Goal: Communication & Community: Connect with others

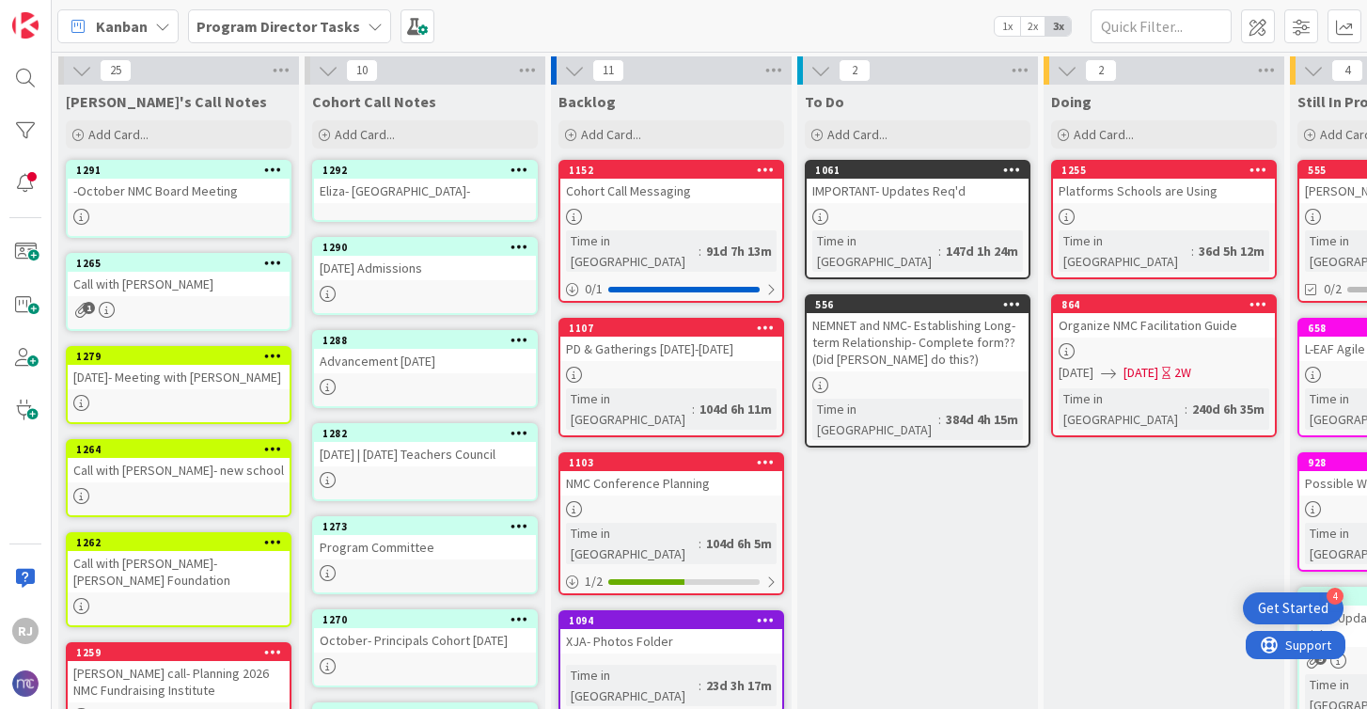
click at [353, 26] on div "Program Director Tasks" at bounding box center [289, 26] width 203 height 34
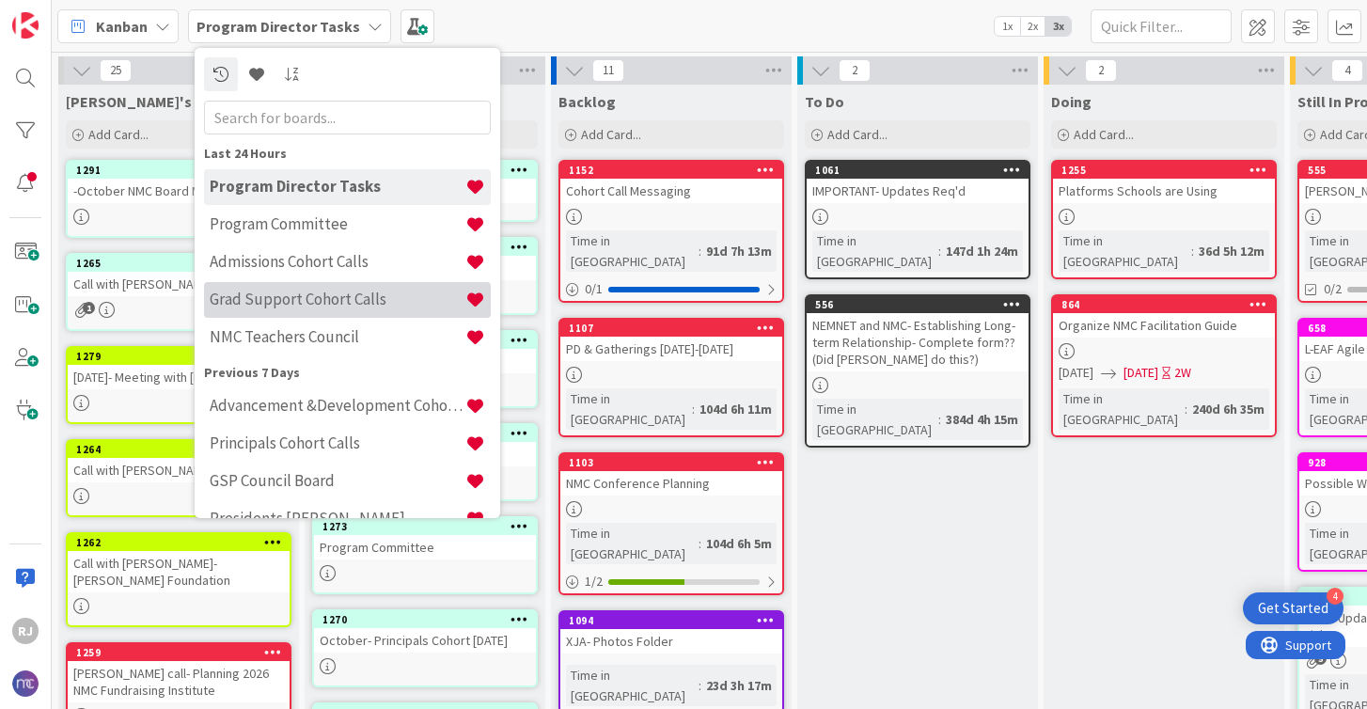
click at [292, 303] on h4 "Grad Support Cohort Calls" at bounding box center [338, 299] width 256 height 19
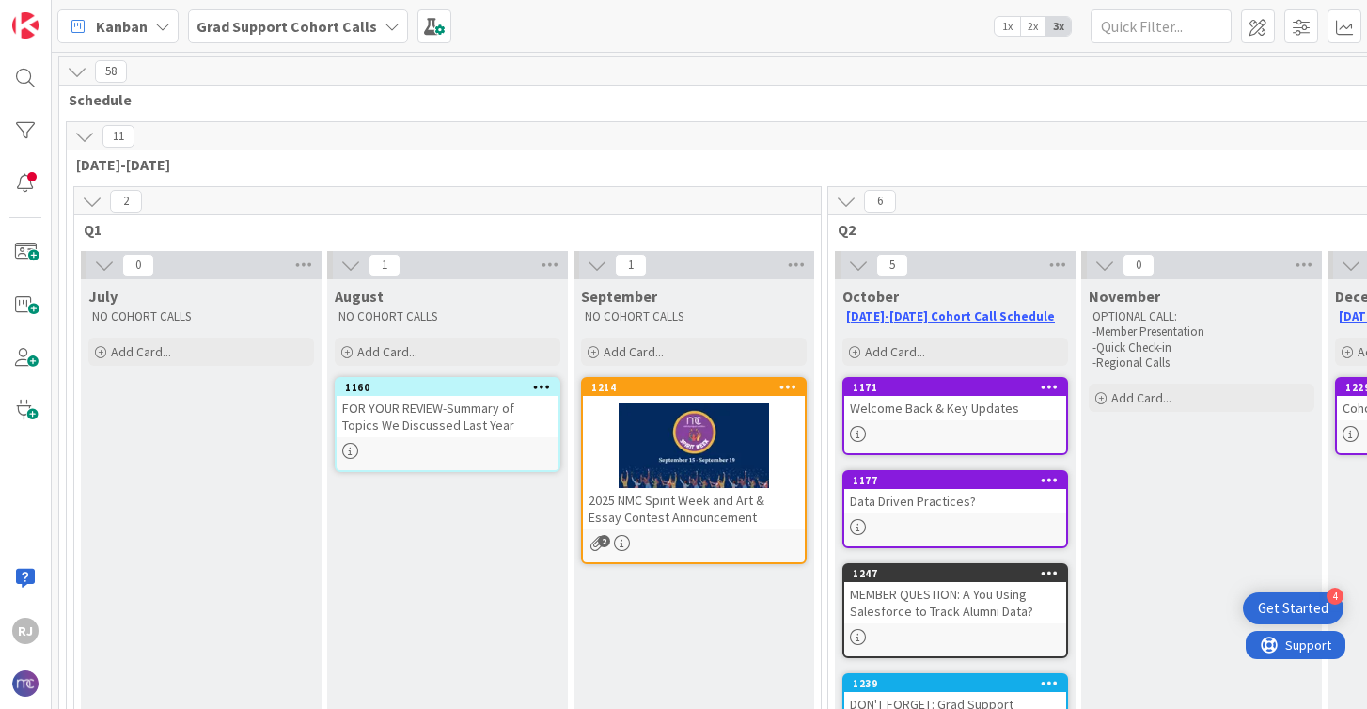
click at [368, 26] on div "Grad Support Cohort Calls" at bounding box center [298, 26] width 220 height 34
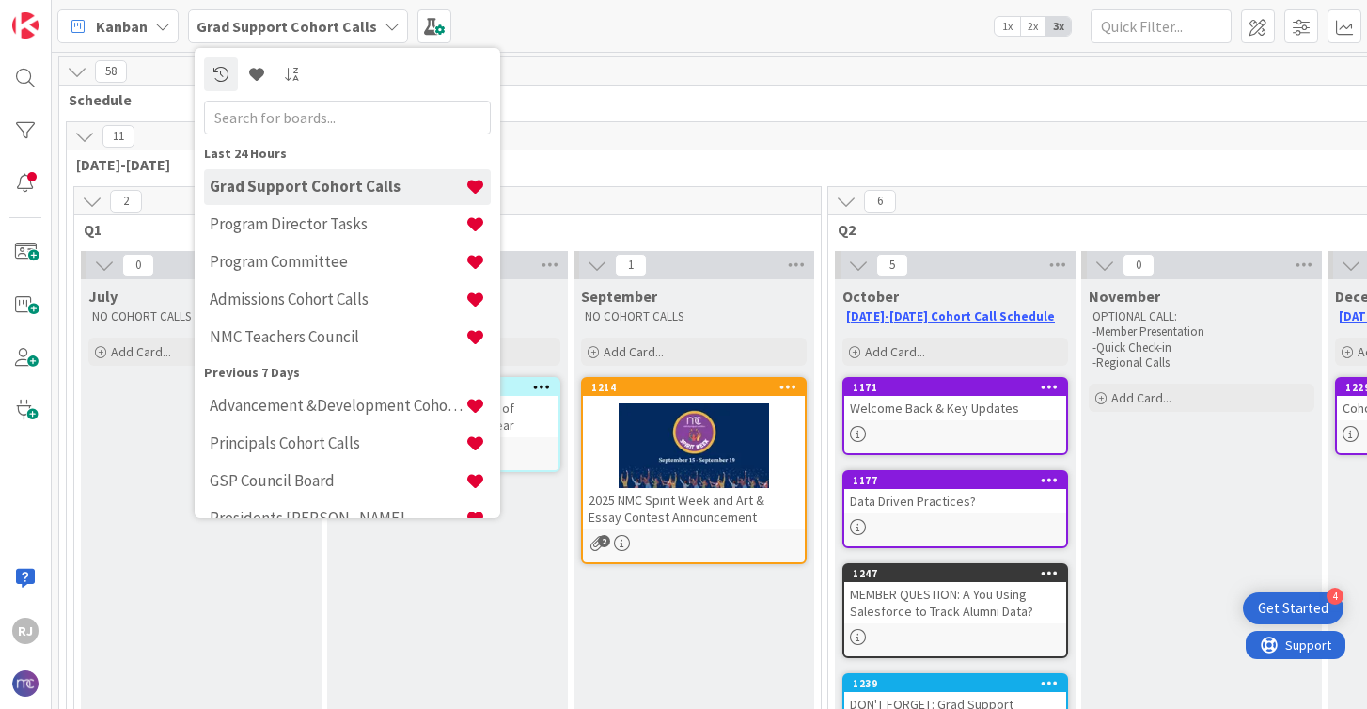
click at [604, 12] on div "Kanban Grad Support Cohort Calls Last 24 Hours Grad Support Cohort Calls Progra…" at bounding box center [709, 26] width 1315 height 52
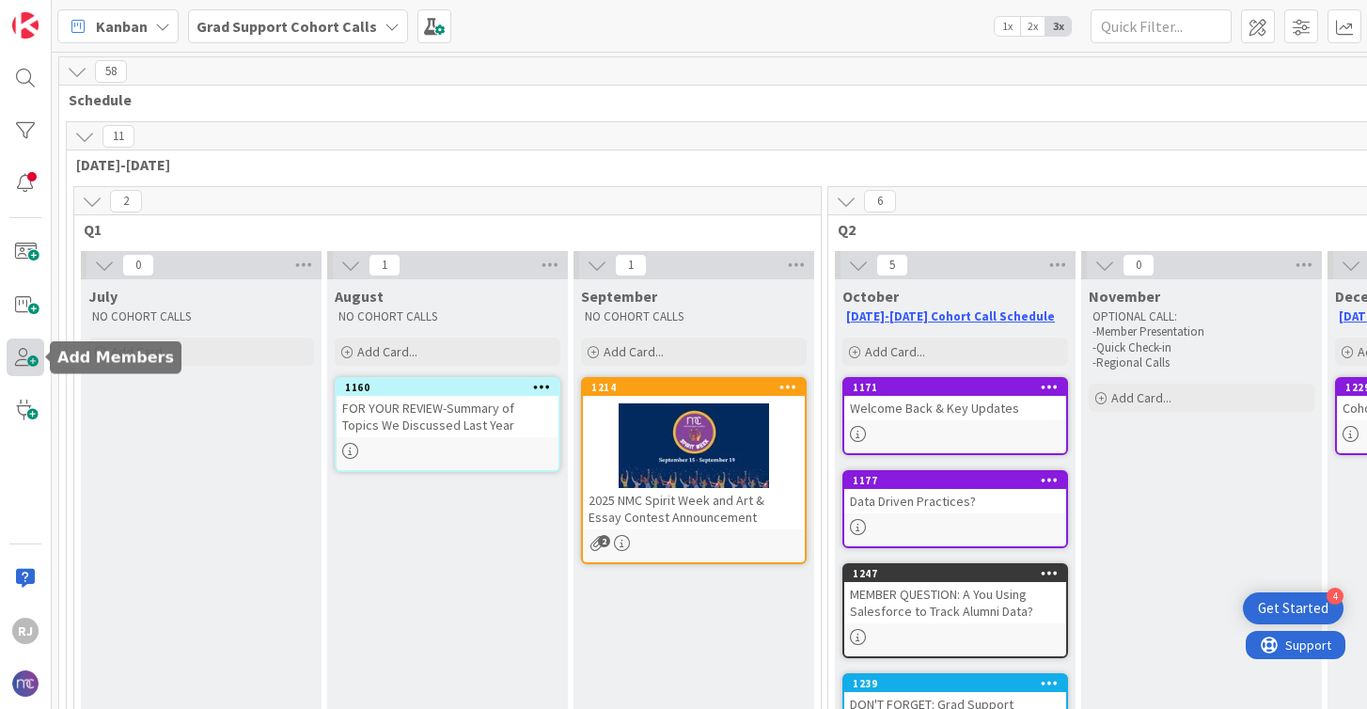
click at [32, 368] on span at bounding box center [26, 357] width 38 height 38
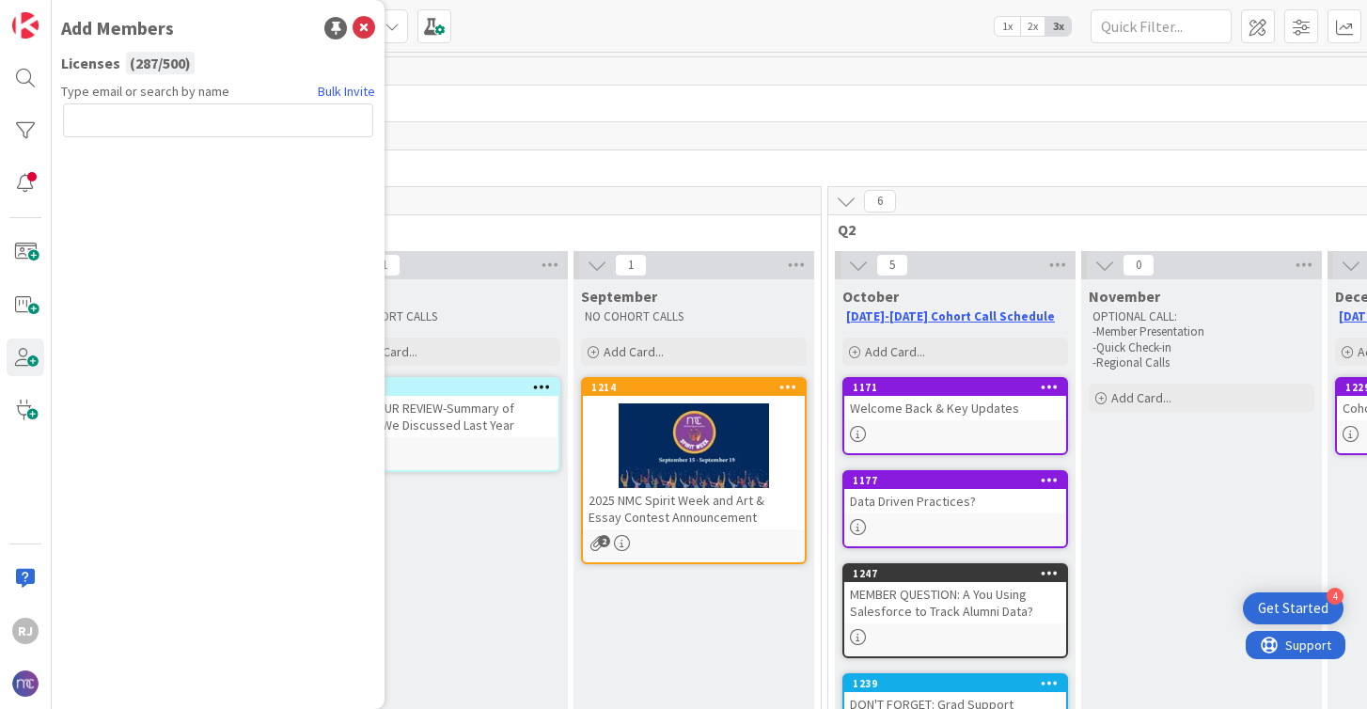
click at [173, 116] on input "text" at bounding box center [218, 120] width 310 height 34
type input "[EMAIL_ADDRESS][DOMAIN_NAME]"
click at [131, 165] on button "Send Invite" at bounding box center [113, 162] width 101 height 34
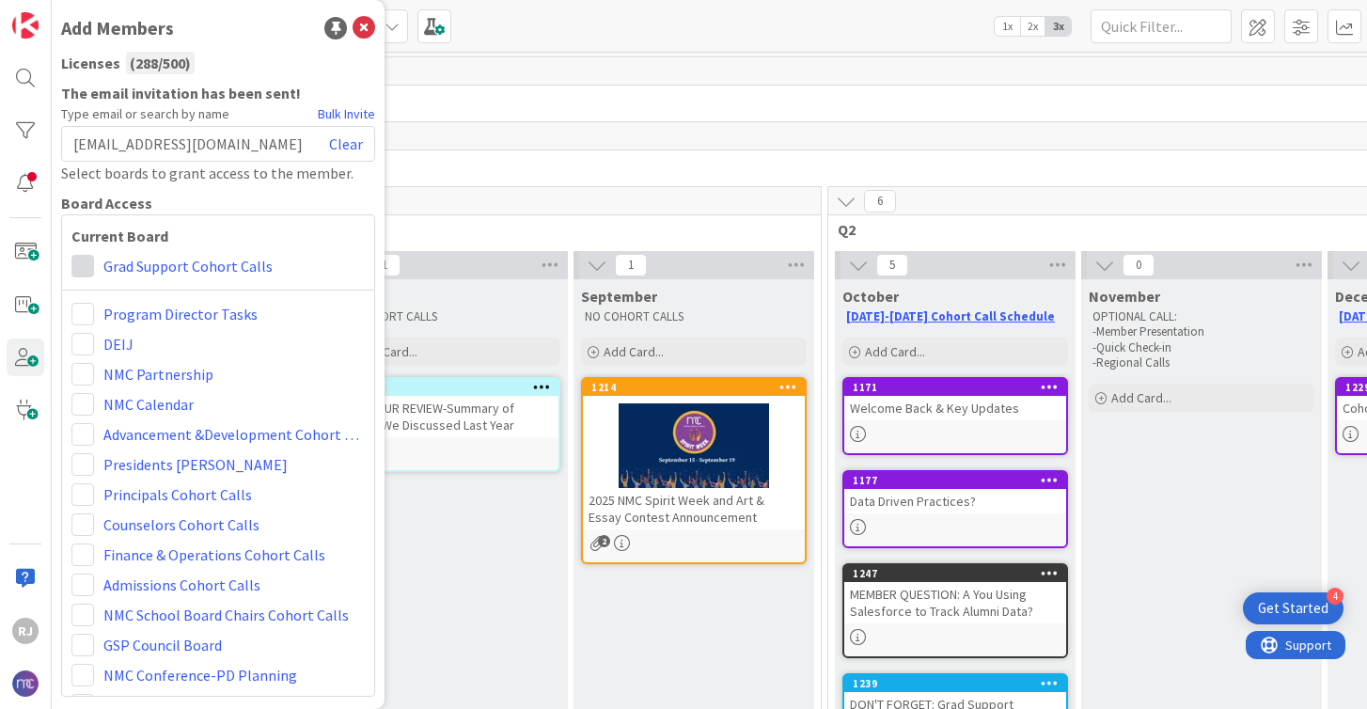
click at [85, 266] on span at bounding box center [82, 266] width 23 height 23
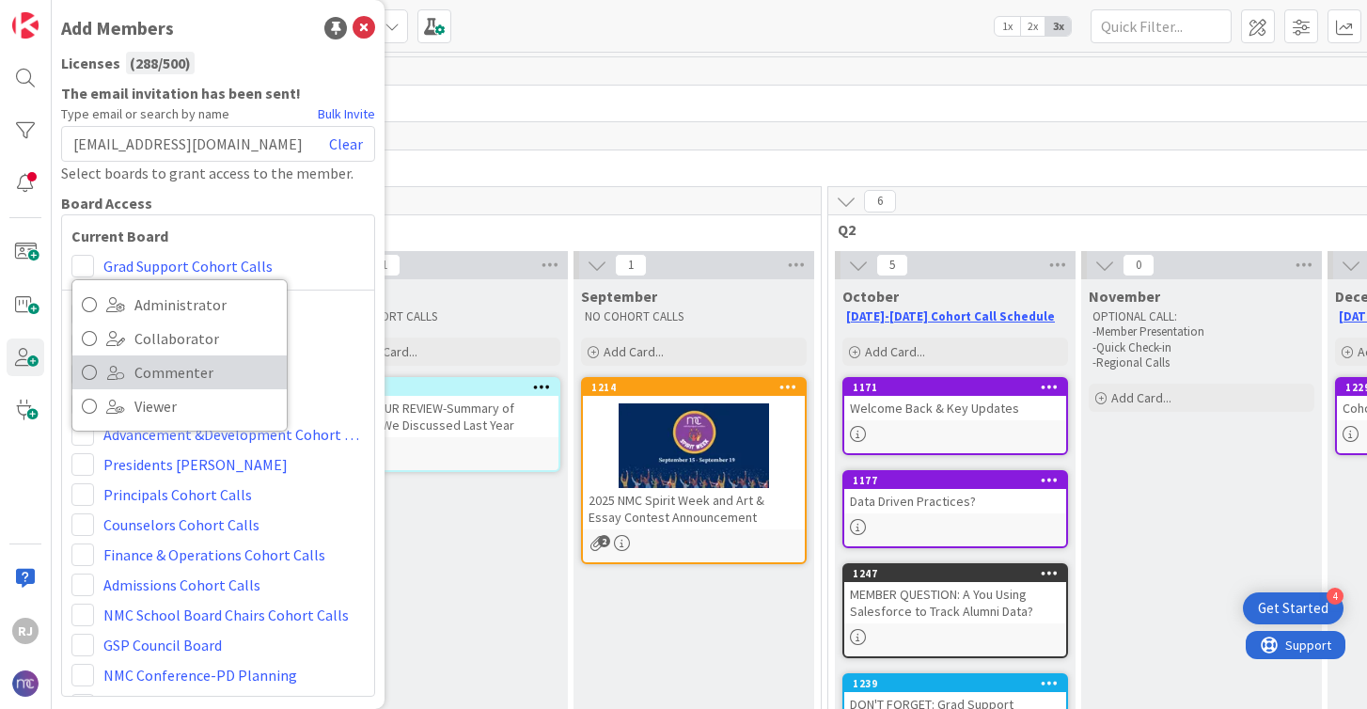
click at [129, 372] on link "Commenter" at bounding box center [179, 372] width 214 height 34
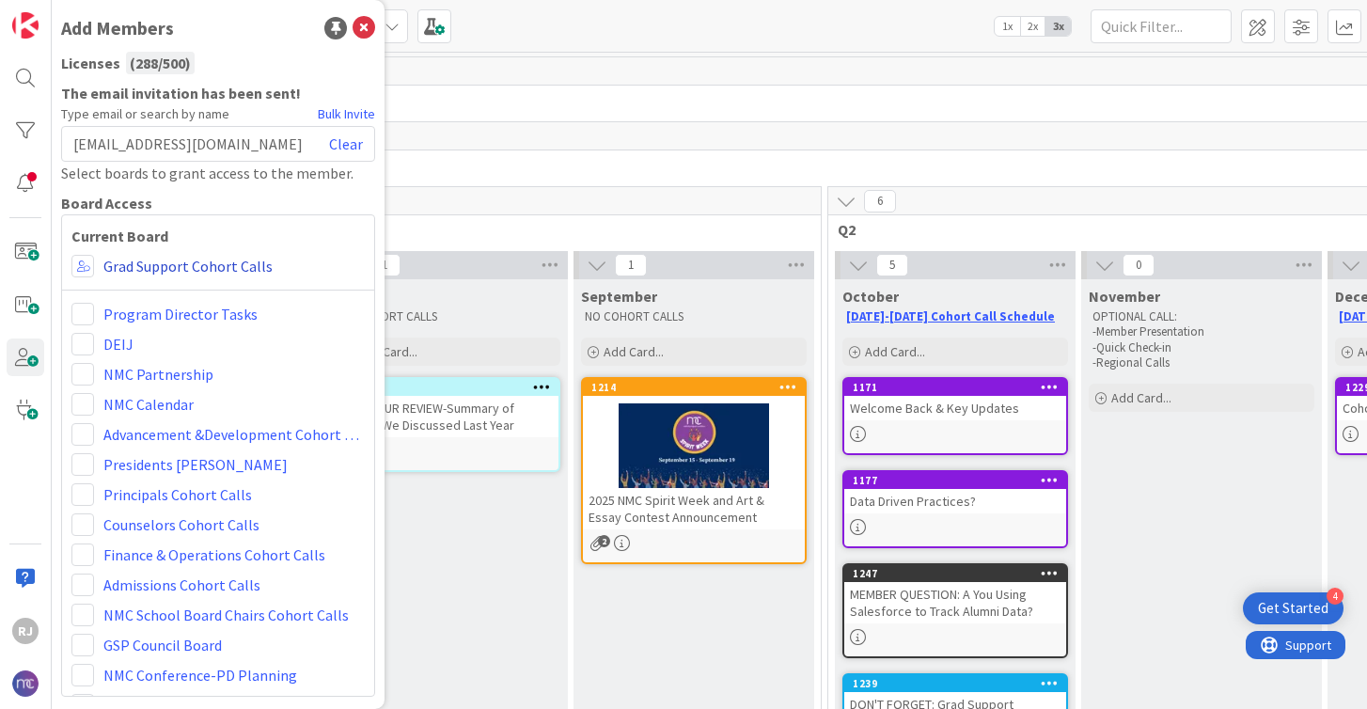
click at [181, 259] on link "Grad Support Cohort Calls" at bounding box center [187, 266] width 169 height 23
click at [367, 24] on icon at bounding box center [364, 28] width 23 height 23
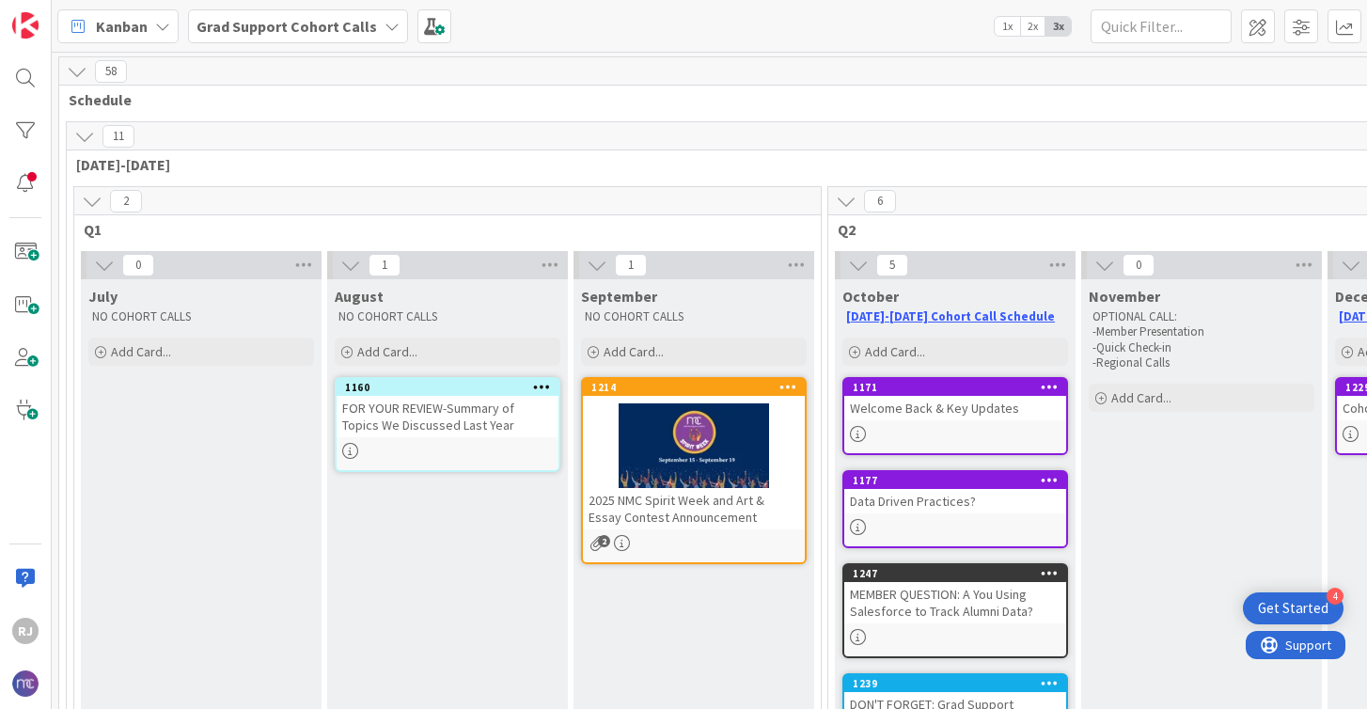
click at [367, 24] on b "Grad Support Cohort Calls" at bounding box center [286, 26] width 180 height 19
